Goal: Information Seeking & Learning: Learn about a topic

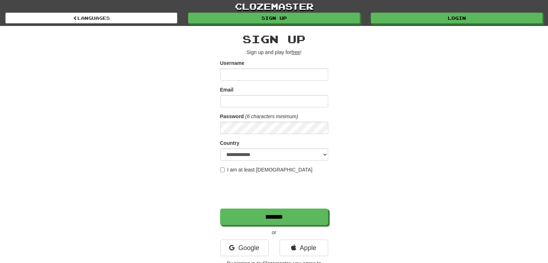
scroll to position [54, 0]
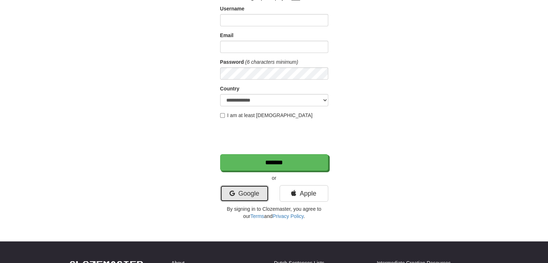
click at [235, 201] on link "Google" at bounding box center [244, 193] width 49 height 17
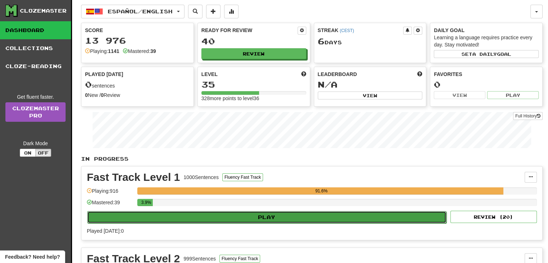
click at [276, 216] on button "Play" at bounding box center [266, 217] width 359 height 12
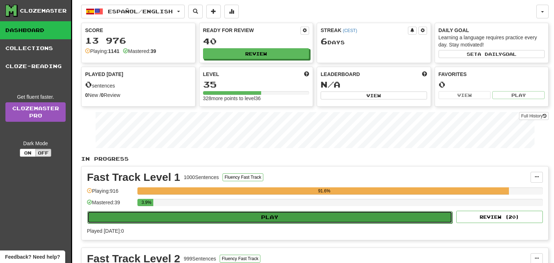
select select "**"
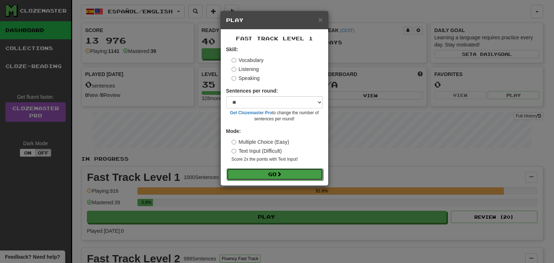
click at [251, 177] on button "Go" at bounding box center [274, 174] width 97 height 12
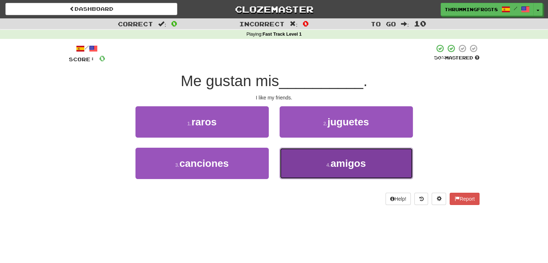
click at [300, 169] on button "4 . amigos" at bounding box center [346, 163] width 133 height 31
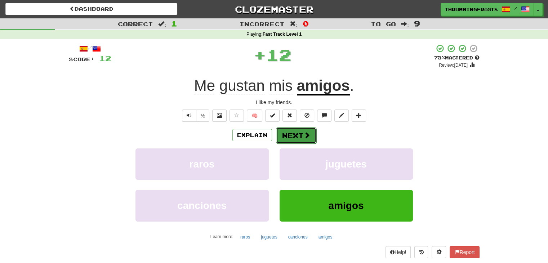
click at [290, 137] on button "Next" at bounding box center [296, 135] width 40 height 17
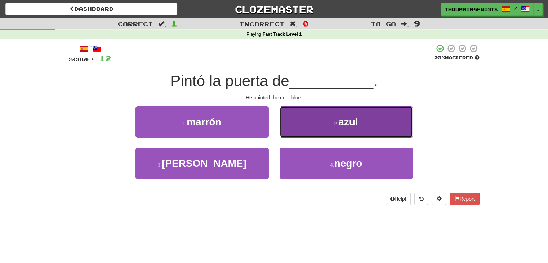
click at [311, 121] on button "2 . azul" at bounding box center [346, 121] width 133 height 31
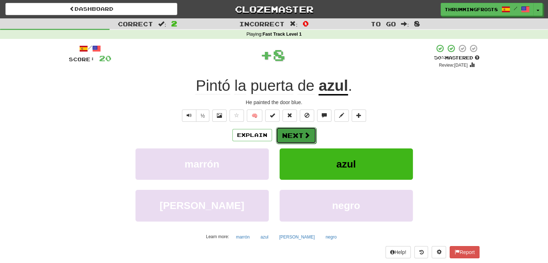
click at [294, 139] on button "Next" at bounding box center [296, 135] width 40 height 17
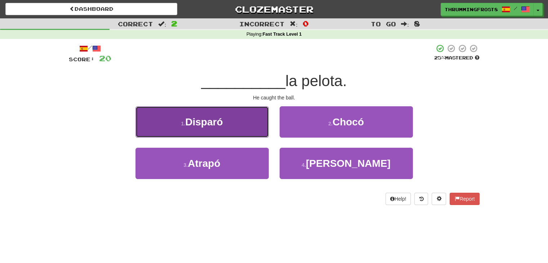
click at [245, 120] on button "1 . Disparó" at bounding box center [202, 121] width 133 height 31
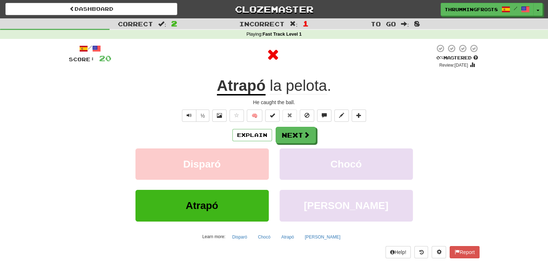
click at [238, 83] on u "Atrapó" at bounding box center [241, 86] width 49 height 18
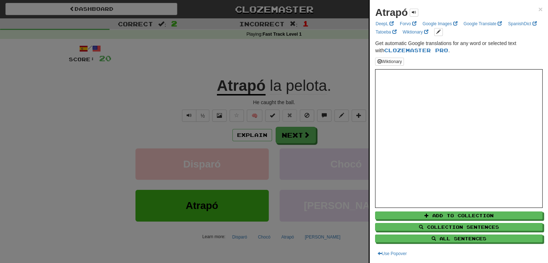
click at [303, 88] on div at bounding box center [274, 131] width 548 height 263
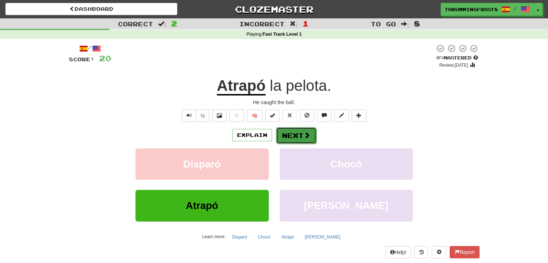
click at [291, 133] on button "Next" at bounding box center [296, 135] width 40 height 17
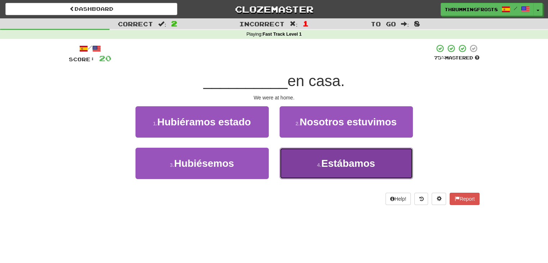
click at [317, 162] on small "4 ." at bounding box center [319, 165] width 4 height 6
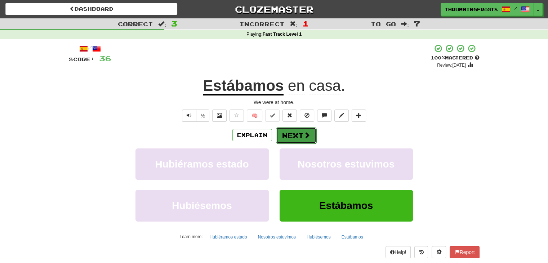
click at [297, 131] on button "Next" at bounding box center [296, 135] width 40 height 17
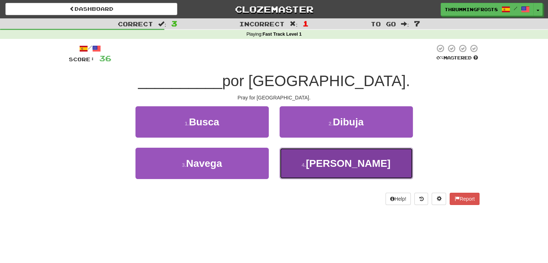
click at [287, 166] on button "4 . [PERSON_NAME]" at bounding box center [346, 163] width 133 height 31
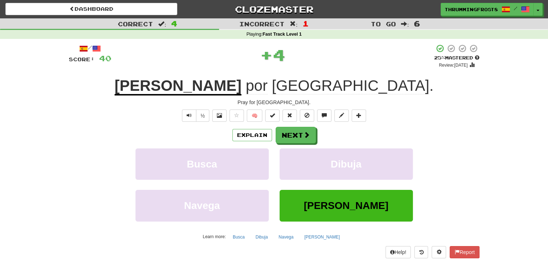
click at [242, 88] on u "[PERSON_NAME]" at bounding box center [178, 86] width 127 height 18
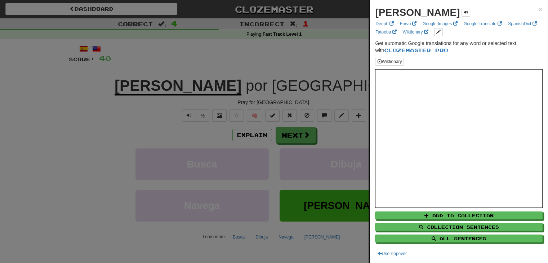
click at [318, 65] on div at bounding box center [274, 131] width 548 height 263
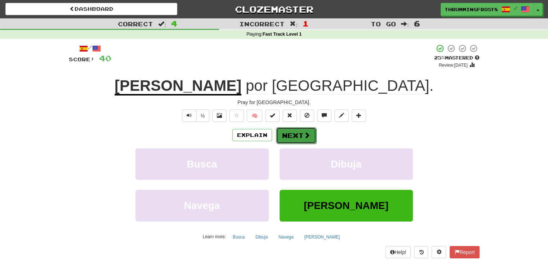
click at [293, 138] on button "Next" at bounding box center [296, 135] width 40 height 17
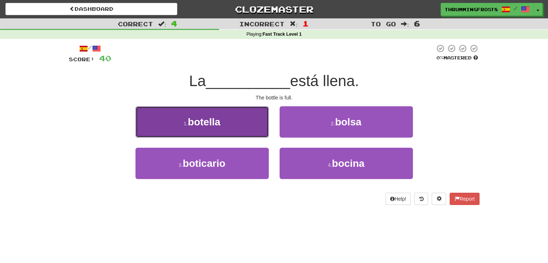
click at [237, 128] on button "1 . botella" at bounding box center [202, 121] width 133 height 31
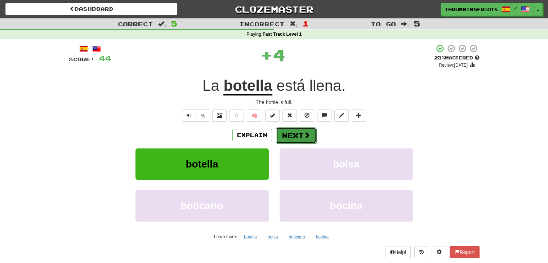
click at [291, 134] on button "Next" at bounding box center [296, 135] width 40 height 17
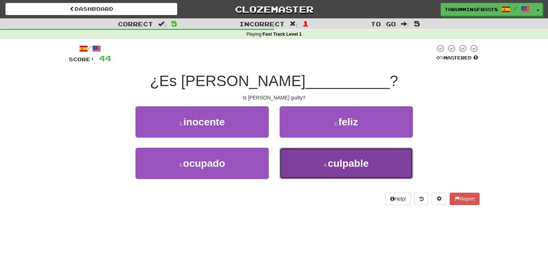
click at [291, 172] on button "4 . culpable" at bounding box center [346, 163] width 133 height 31
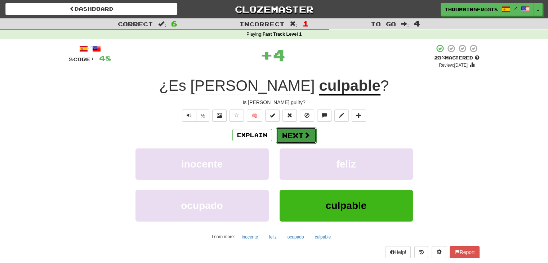
click at [297, 135] on button "Next" at bounding box center [296, 135] width 40 height 17
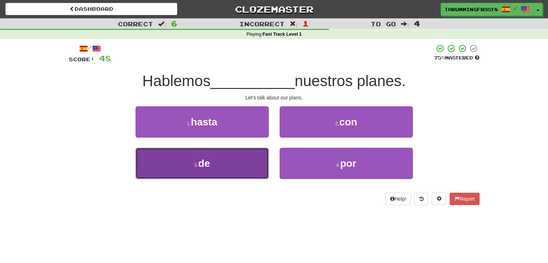
click at [251, 165] on button "3 . de" at bounding box center [202, 163] width 133 height 31
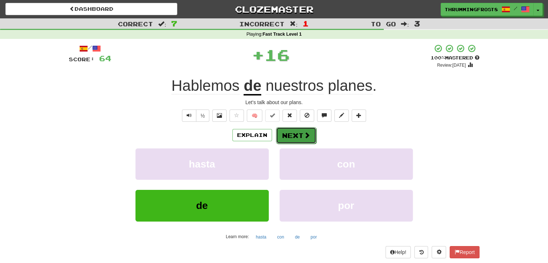
click at [293, 139] on button "Next" at bounding box center [296, 135] width 40 height 17
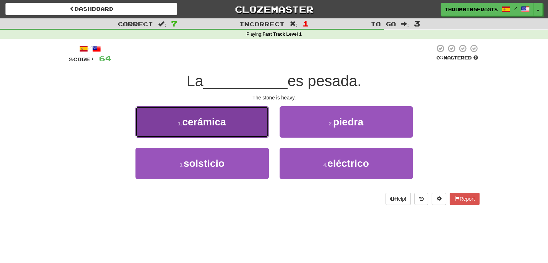
click at [247, 118] on button "1 . cerámica" at bounding box center [202, 121] width 133 height 31
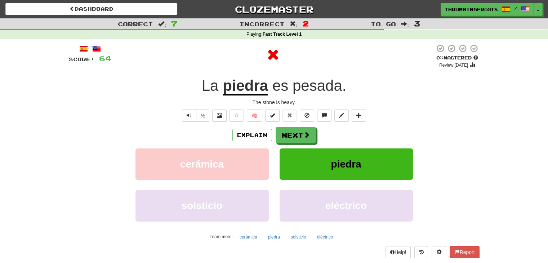
click at [247, 84] on u "piedra" at bounding box center [245, 86] width 45 height 18
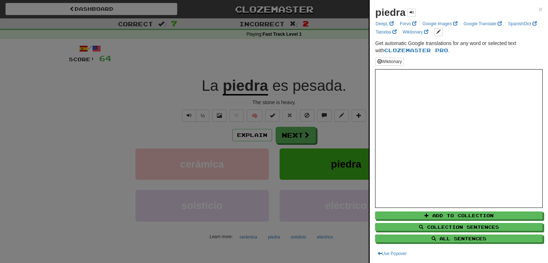
click at [319, 51] on div at bounding box center [274, 131] width 548 height 263
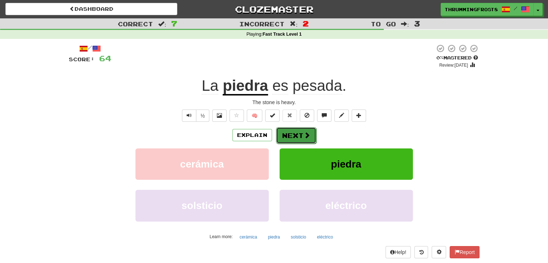
click at [296, 137] on button "Next" at bounding box center [296, 135] width 40 height 17
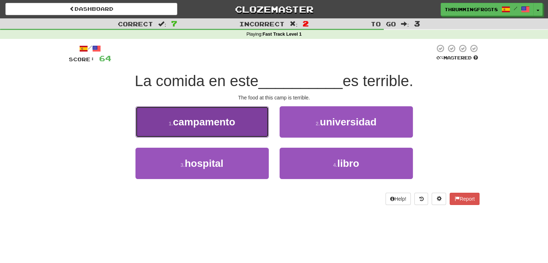
click at [259, 119] on button "1 . [GEOGRAPHIC_DATA]" at bounding box center [202, 121] width 133 height 31
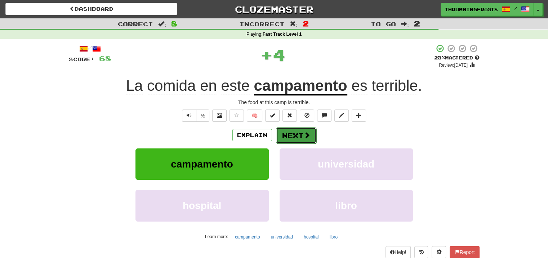
click at [301, 134] on button "Next" at bounding box center [296, 135] width 40 height 17
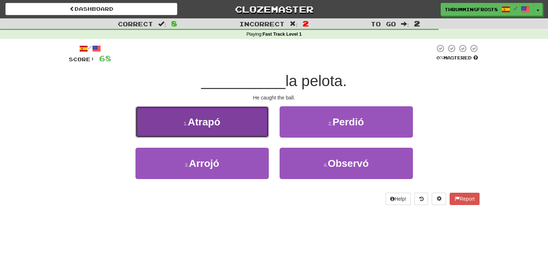
click at [248, 124] on button "1 . Atrapó" at bounding box center [202, 121] width 133 height 31
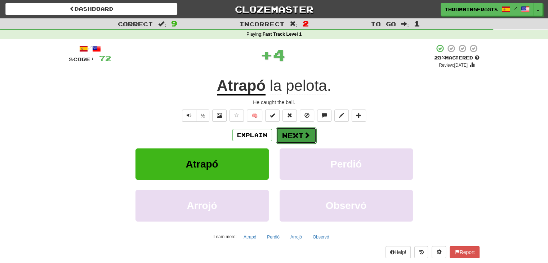
click at [296, 135] on button "Next" at bounding box center [296, 135] width 40 height 17
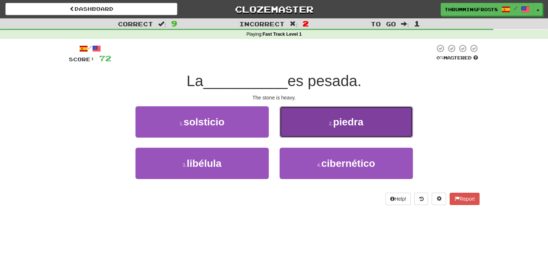
click at [300, 121] on button "2 . [PERSON_NAME]" at bounding box center [346, 121] width 133 height 31
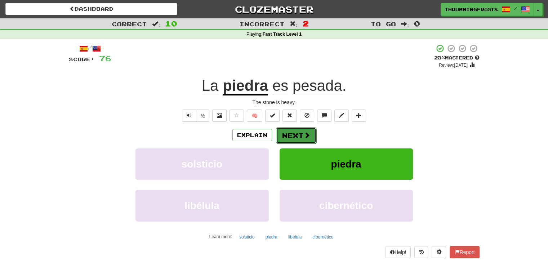
click at [293, 133] on button "Next" at bounding box center [296, 135] width 40 height 17
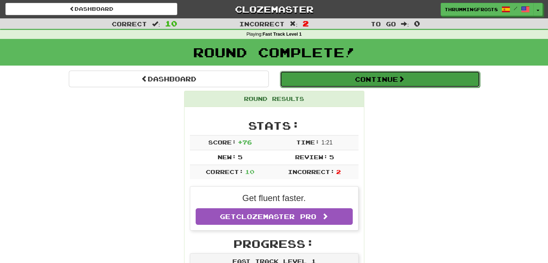
click at [313, 79] on button "Continue" at bounding box center [380, 79] width 200 height 17
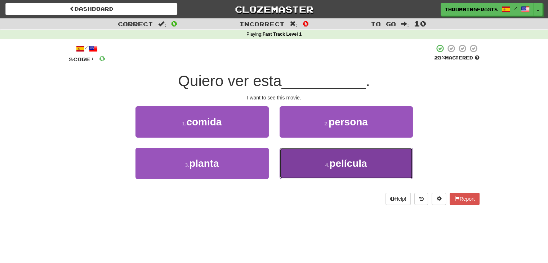
click at [304, 168] on button "4 . película" at bounding box center [346, 163] width 133 height 31
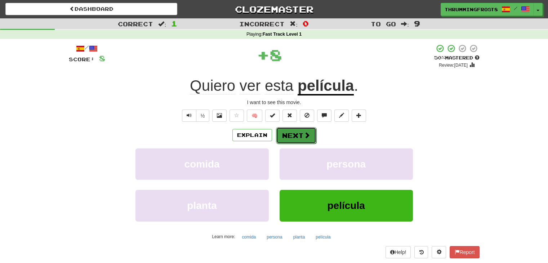
click at [294, 132] on button "Next" at bounding box center [296, 135] width 40 height 17
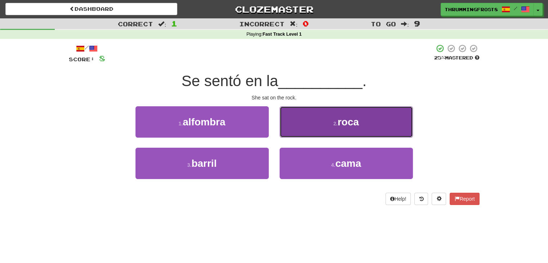
click at [301, 120] on button "2 . roca" at bounding box center [346, 121] width 133 height 31
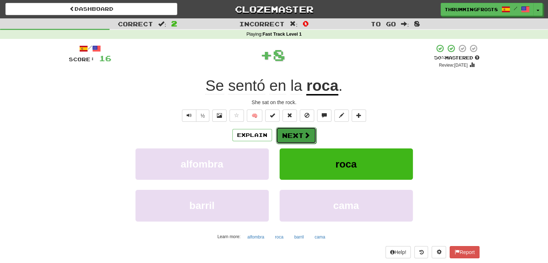
click at [296, 133] on button "Next" at bounding box center [296, 135] width 40 height 17
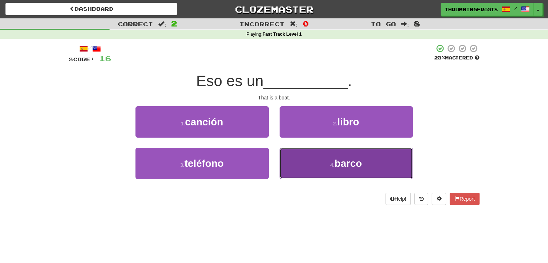
click at [310, 155] on button "4 . barco" at bounding box center [346, 163] width 133 height 31
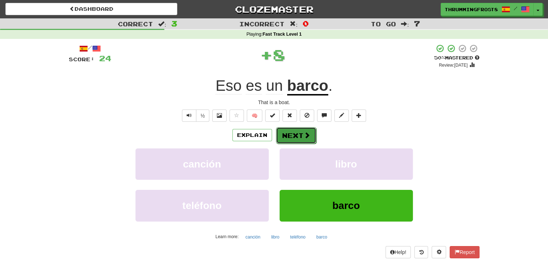
click at [304, 132] on span at bounding box center [307, 135] width 6 height 6
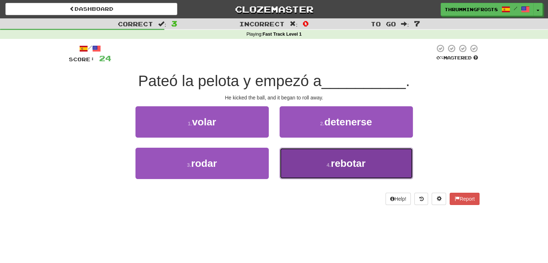
click at [308, 168] on button "4 . rebotar" at bounding box center [346, 163] width 133 height 31
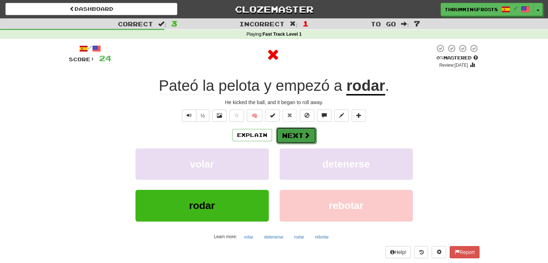
click at [301, 130] on button "Next" at bounding box center [296, 135] width 40 height 17
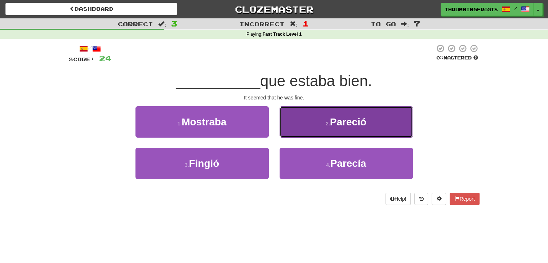
click at [318, 121] on button "2 . Pareció" at bounding box center [346, 121] width 133 height 31
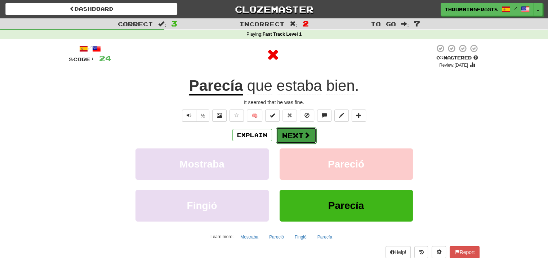
click at [306, 134] on span at bounding box center [307, 135] width 6 height 6
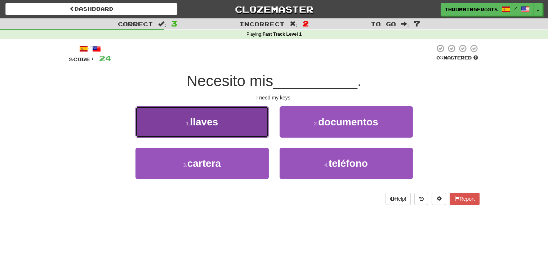
click at [243, 120] on button "1 . llaves" at bounding box center [202, 121] width 133 height 31
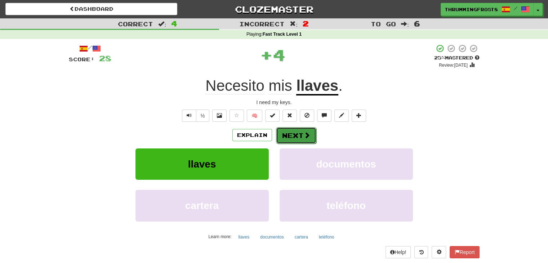
click at [291, 138] on button "Next" at bounding box center [296, 135] width 40 height 17
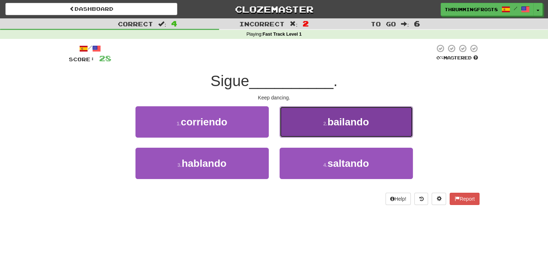
click at [319, 109] on button "2 . bailando" at bounding box center [346, 121] width 133 height 31
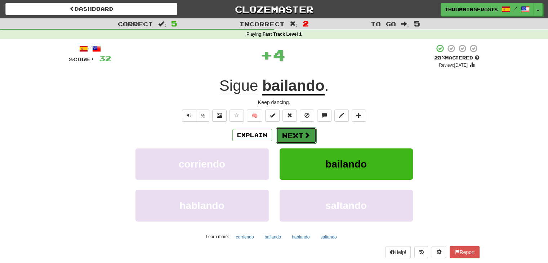
click at [282, 140] on button "Next" at bounding box center [296, 135] width 40 height 17
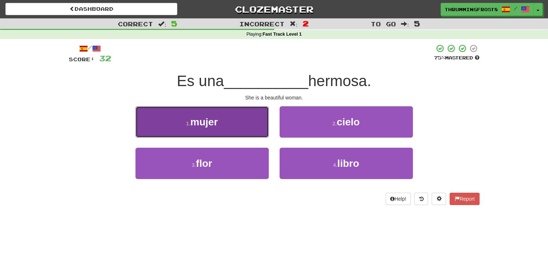
click at [250, 110] on button "1 . mujer" at bounding box center [202, 121] width 133 height 31
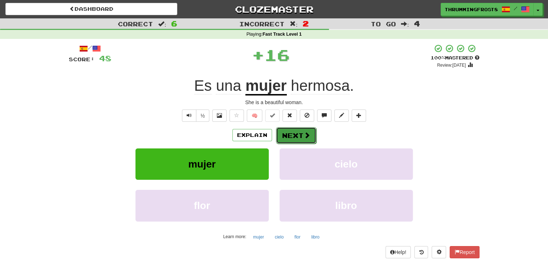
click at [301, 132] on button "Next" at bounding box center [296, 135] width 40 height 17
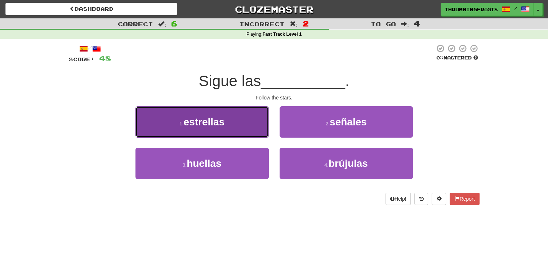
click at [224, 122] on span "estrellas" at bounding box center [204, 121] width 41 height 11
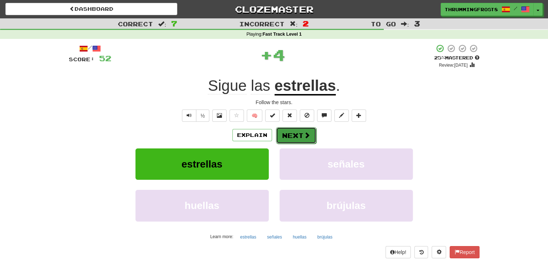
click at [282, 133] on button "Next" at bounding box center [296, 135] width 40 height 17
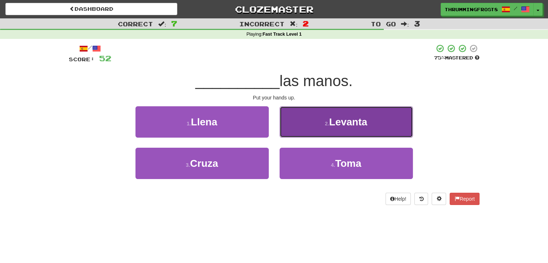
click at [300, 122] on button "2 . [GEOGRAPHIC_DATA]" at bounding box center [346, 121] width 133 height 31
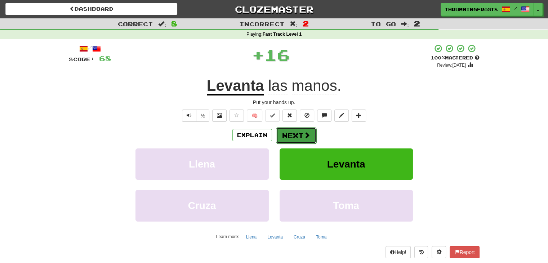
click at [284, 137] on button "Next" at bounding box center [296, 135] width 40 height 17
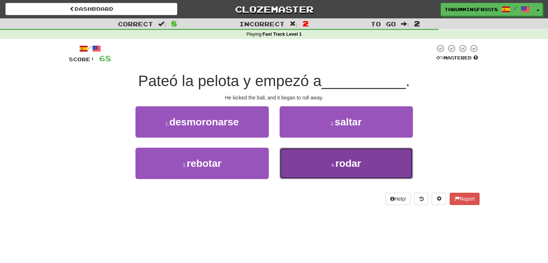
click at [304, 168] on button "4 . [GEOGRAPHIC_DATA]" at bounding box center [346, 163] width 133 height 31
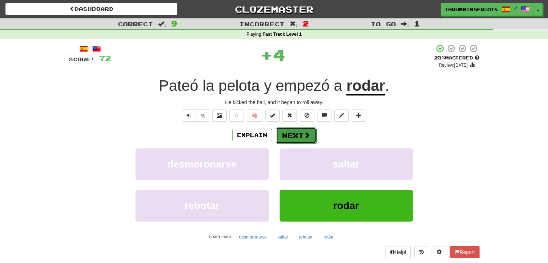
click at [296, 131] on button "Next" at bounding box center [296, 135] width 40 height 17
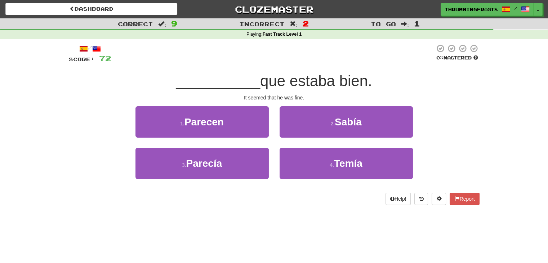
drag, startPoint x: 284, startPoint y: 62, endPoint x: 284, endPoint y: 58, distance: 4.3
click at [284, 58] on div at bounding box center [273, 54] width 324 height 20
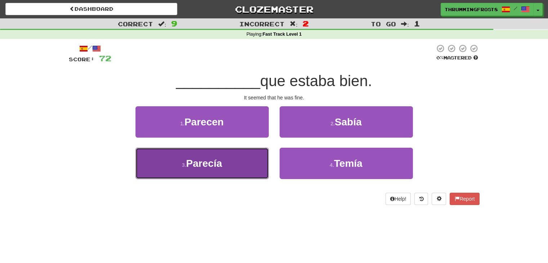
click at [249, 166] on button "3 . Parecía" at bounding box center [202, 163] width 133 height 31
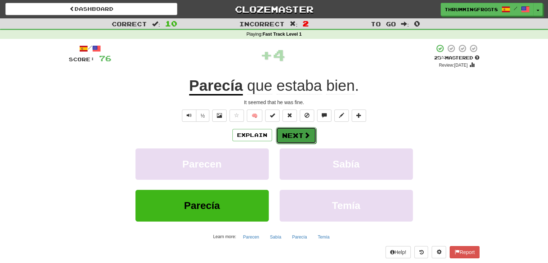
click at [293, 137] on button "Next" at bounding box center [296, 135] width 40 height 17
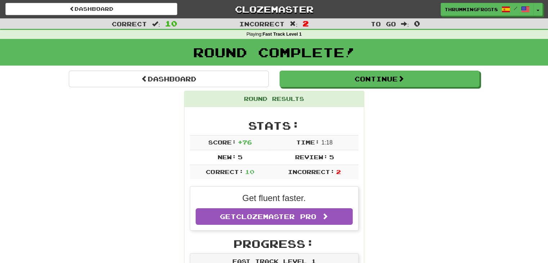
click at [293, 137] on td "Time: 1 : 18" at bounding box center [315, 142] width 88 height 15
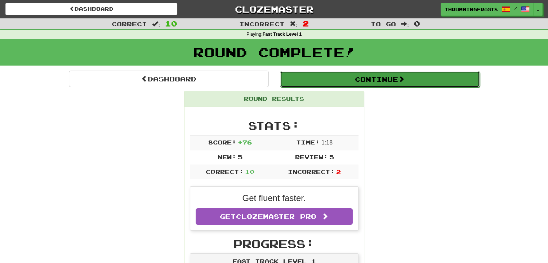
click at [417, 80] on button "Continue" at bounding box center [380, 79] width 200 height 17
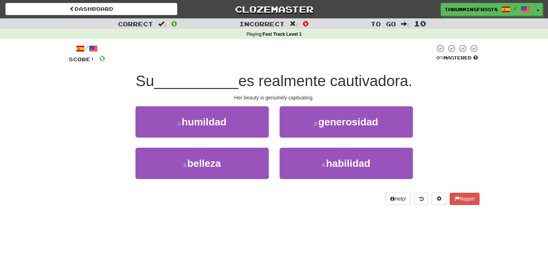
drag, startPoint x: 417, startPoint y: 80, endPoint x: 416, endPoint y: 86, distance: 6.3
click at [416, 86] on div "Su __________ es realmente cautivadora." at bounding box center [274, 81] width 411 height 20
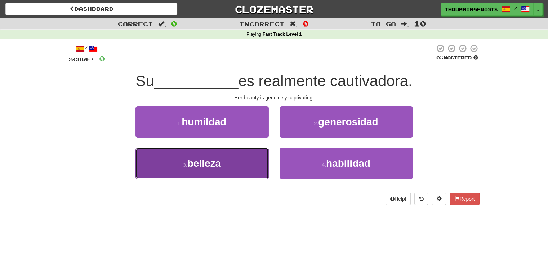
click at [242, 174] on button "3 . belleza" at bounding box center [202, 163] width 133 height 31
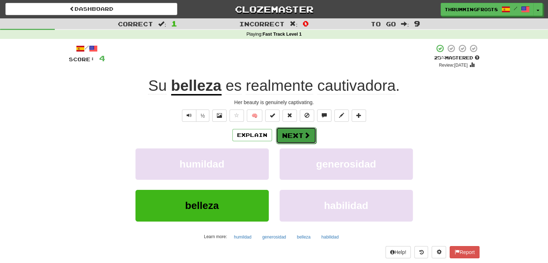
click at [301, 136] on button "Next" at bounding box center [296, 135] width 40 height 17
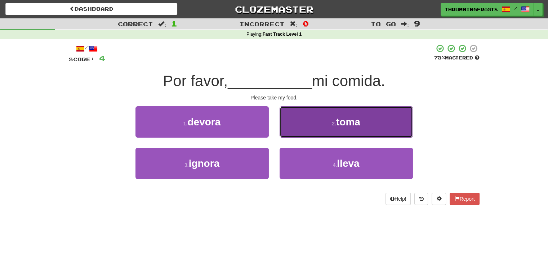
click at [347, 119] on span "toma" at bounding box center [348, 121] width 24 height 11
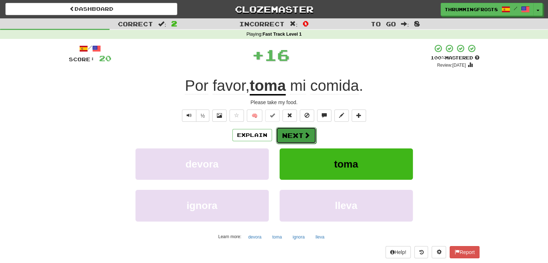
click at [298, 132] on button "Next" at bounding box center [296, 135] width 40 height 17
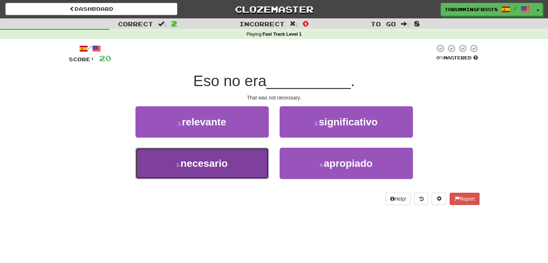
click at [237, 169] on button "3 . necesario" at bounding box center [202, 163] width 133 height 31
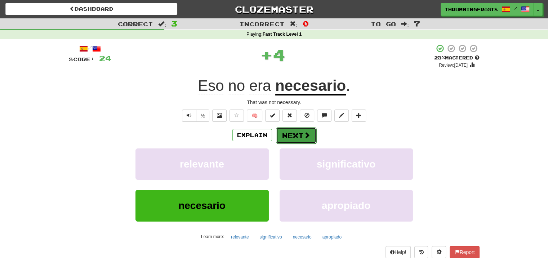
click at [285, 134] on button "Next" at bounding box center [296, 135] width 40 height 17
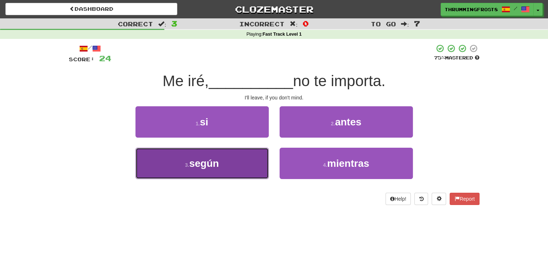
click at [239, 157] on button "3 . según" at bounding box center [202, 163] width 133 height 31
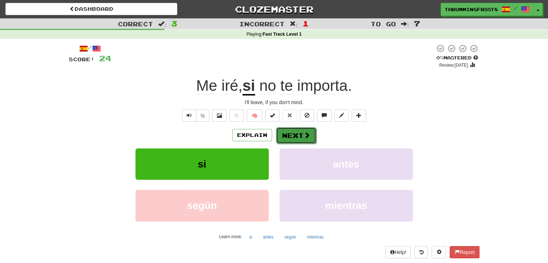
click at [291, 142] on button "Next" at bounding box center [296, 135] width 40 height 17
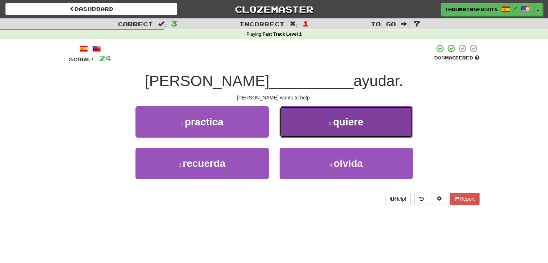
click at [339, 115] on button "2 . quiere" at bounding box center [346, 121] width 133 height 31
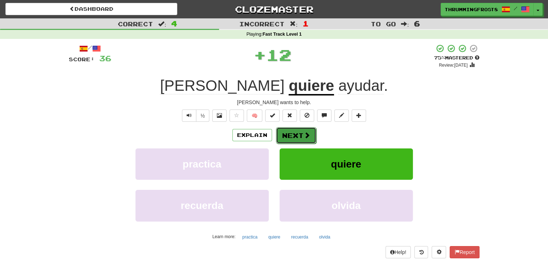
click at [302, 133] on button "Next" at bounding box center [296, 135] width 40 height 17
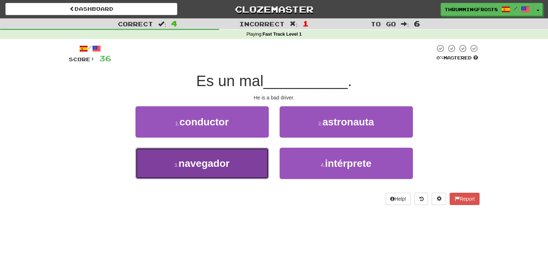
click at [233, 178] on button "3 . navegador" at bounding box center [202, 163] width 133 height 31
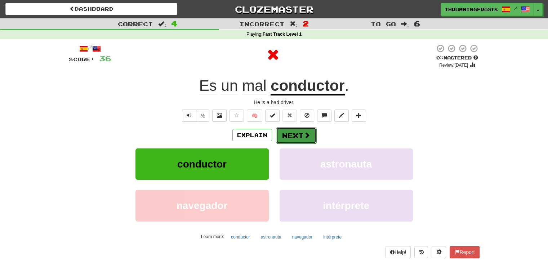
click at [290, 140] on button "Next" at bounding box center [296, 135] width 40 height 17
